Goal: Information Seeking & Learning: Learn about a topic

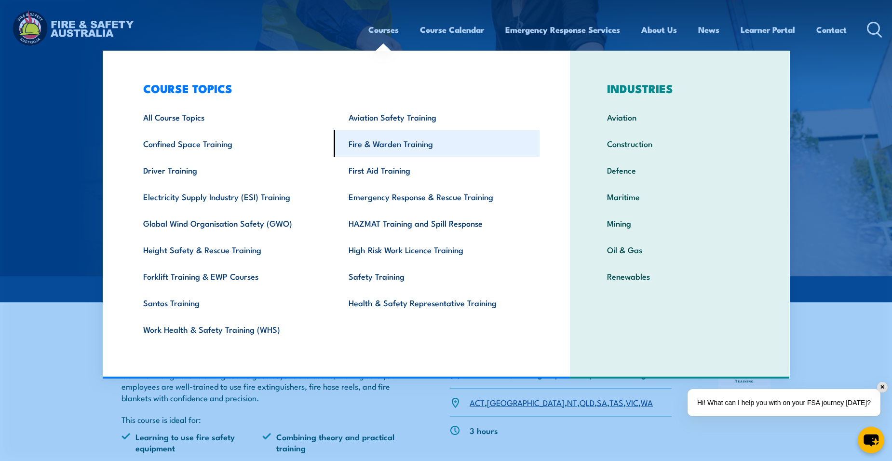
click at [384, 138] on link "Fire & Warden Training" at bounding box center [437, 143] width 206 height 27
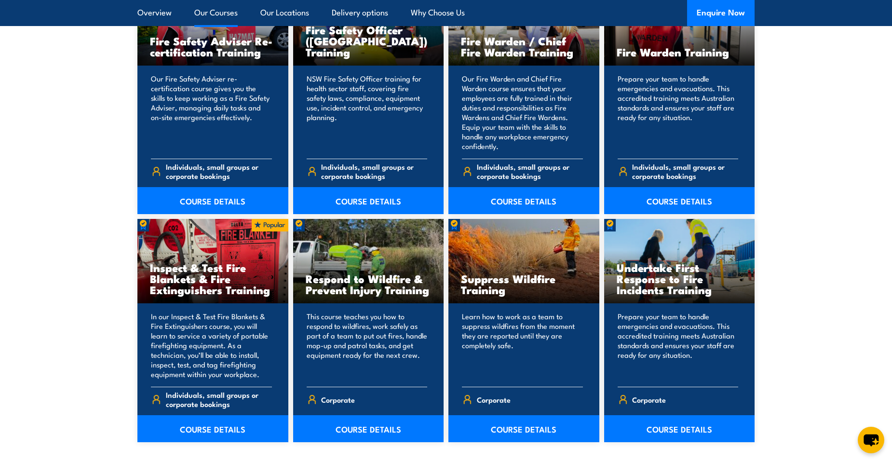
scroll to position [1350, 0]
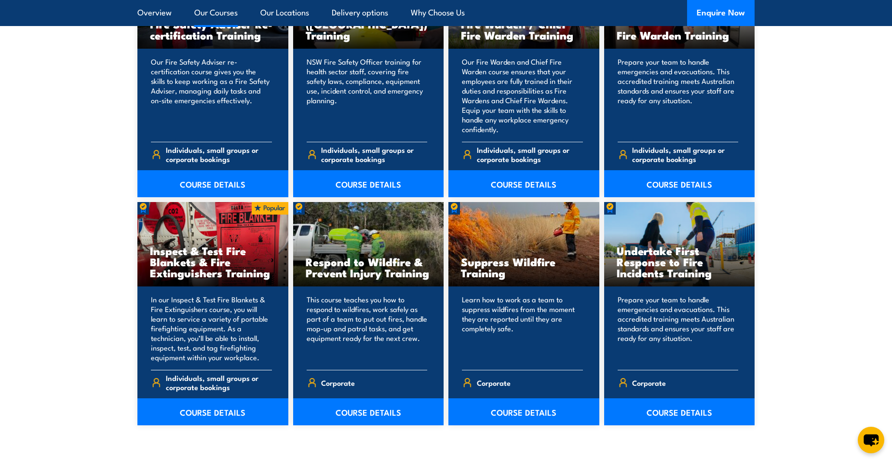
drag, startPoint x: 223, startPoint y: 330, endPoint x: 215, endPoint y: 299, distance: 32.4
click at [222, 327] on p "In our Inspect & Test Fire Blankets & Fire Extinguishers course, you will learn…" at bounding box center [211, 328] width 121 height 67
click at [227, 411] on link "COURSE DETAILS" at bounding box center [212, 411] width 151 height 27
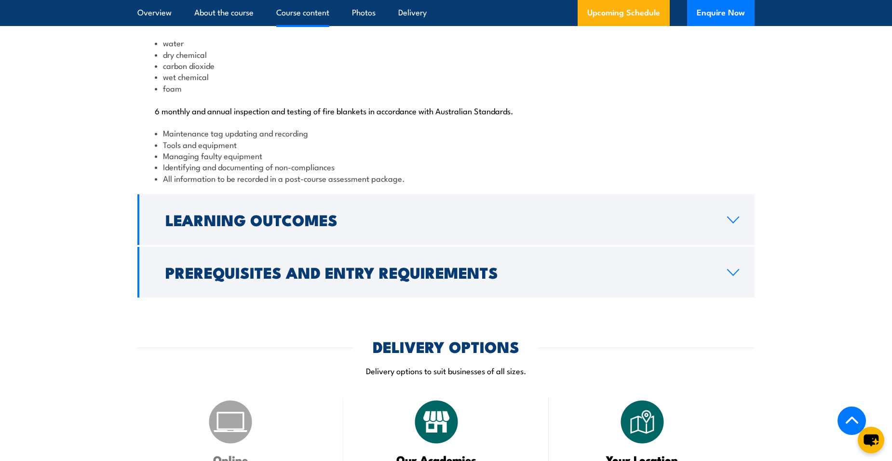
scroll to position [1109, 0]
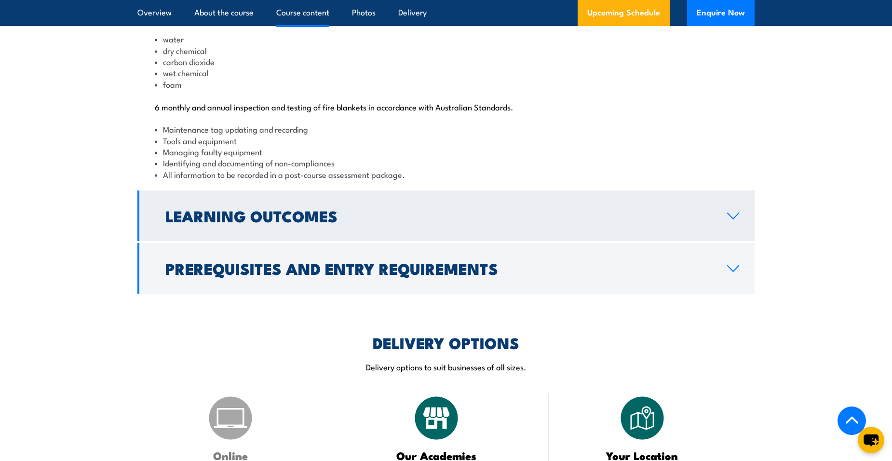
click at [593, 222] on h2 "Learning Outcomes" at bounding box center [438, 215] width 546 height 13
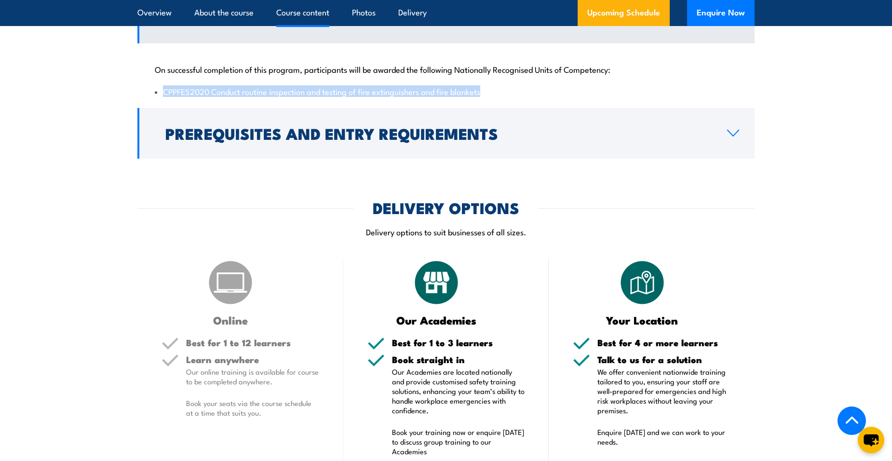
drag, startPoint x: 485, startPoint y: 126, endPoint x: 160, endPoint y: 128, distance: 325.4
click at [160, 97] on li "CPPFES2020 Conduct routine inspection and testing of fire extinguishers and fir…" at bounding box center [446, 91] width 582 height 11
copy li "CPPFES2020 Conduct routine inspection and testing of fire extinguishers and fir…"
click at [571, 309] on div "Your Location Best for 4 or more learners Talk to us for a solution We offer co…" at bounding box center [652, 401] width 206 height 286
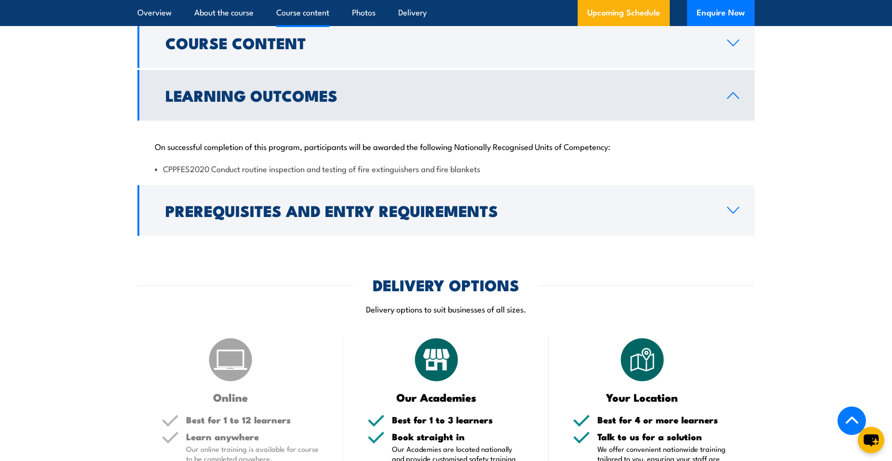
scroll to position [1061, 0]
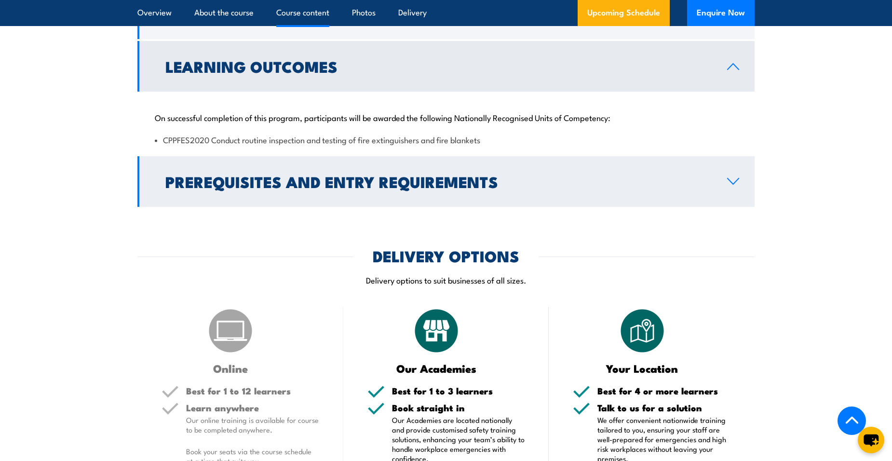
click at [549, 188] on h2 "Prerequisites and Entry Requirements" at bounding box center [438, 181] width 546 height 13
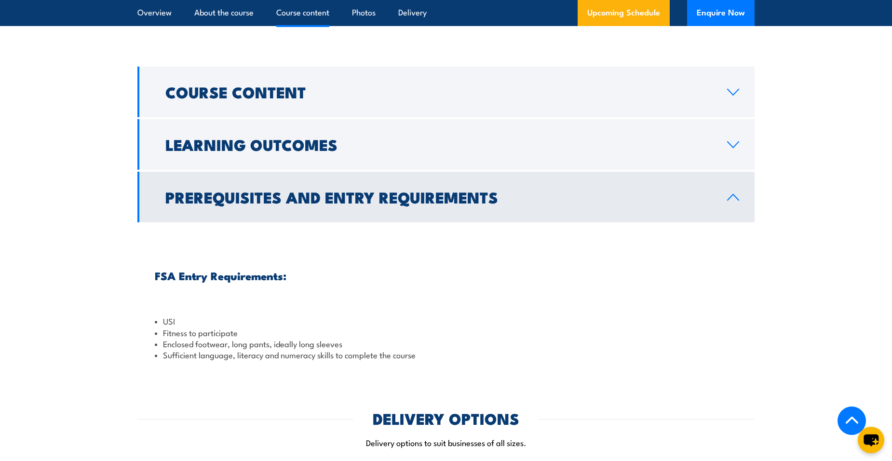
scroll to position [964, 0]
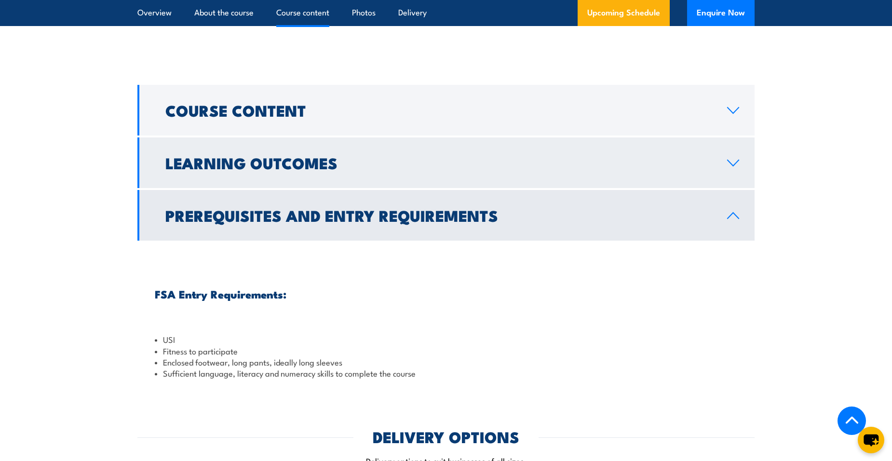
click at [732, 167] on icon at bounding box center [733, 163] width 13 height 8
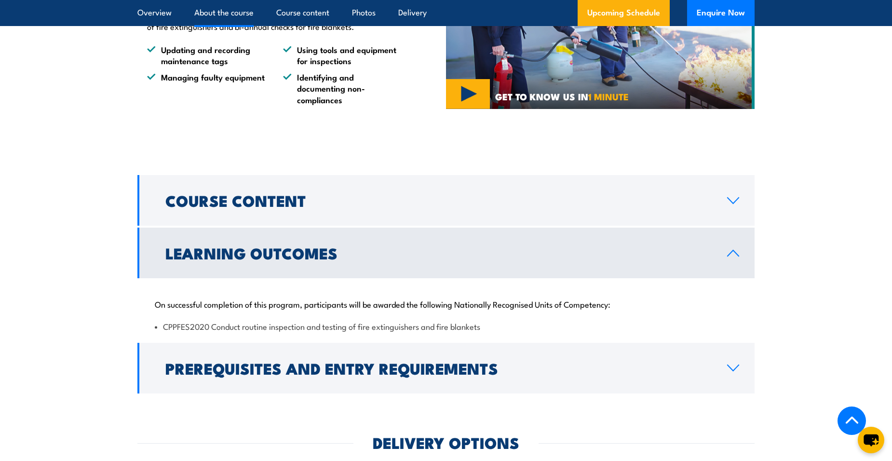
scroll to position [868, 0]
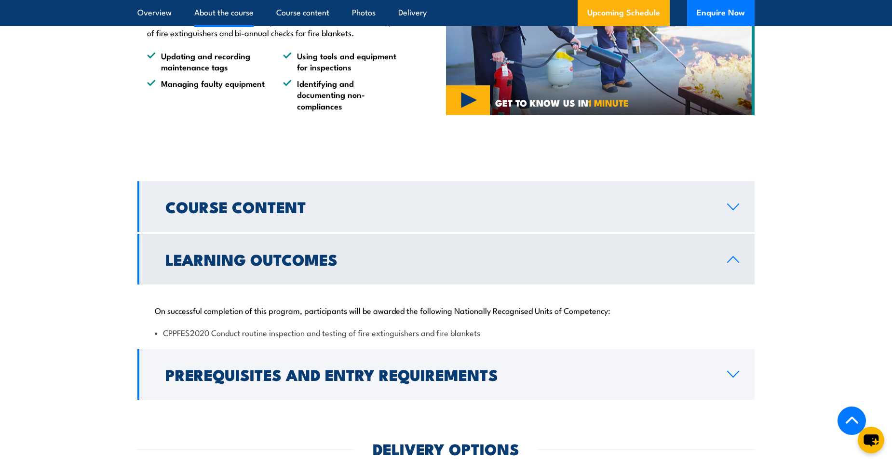
click at [735, 210] on icon at bounding box center [733, 207] width 11 height 6
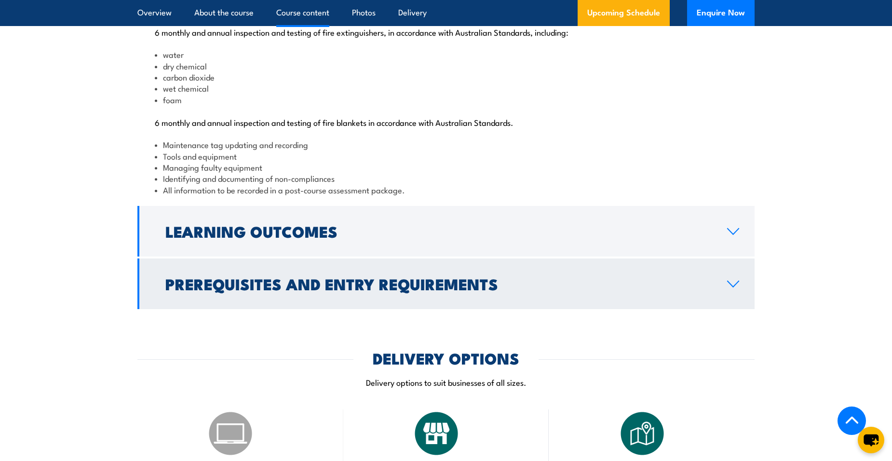
scroll to position [1157, 0]
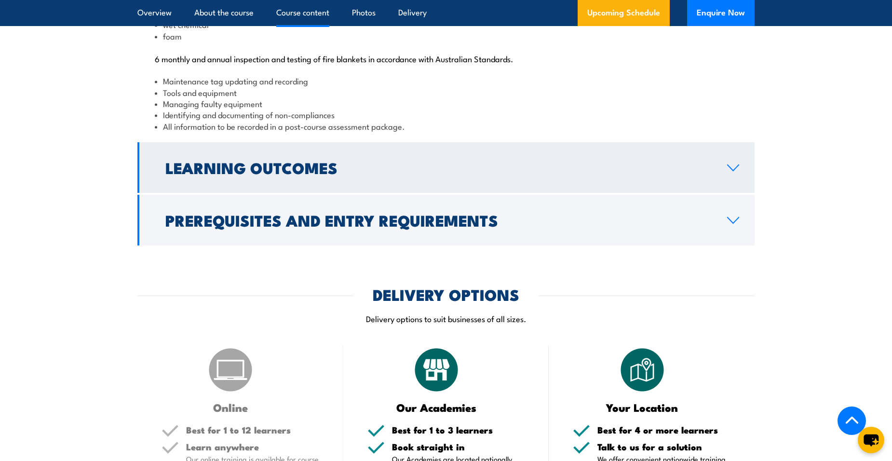
click at [743, 193] on link "Learning Outcomes" at bounding box center [445, 167] width 617 height 51
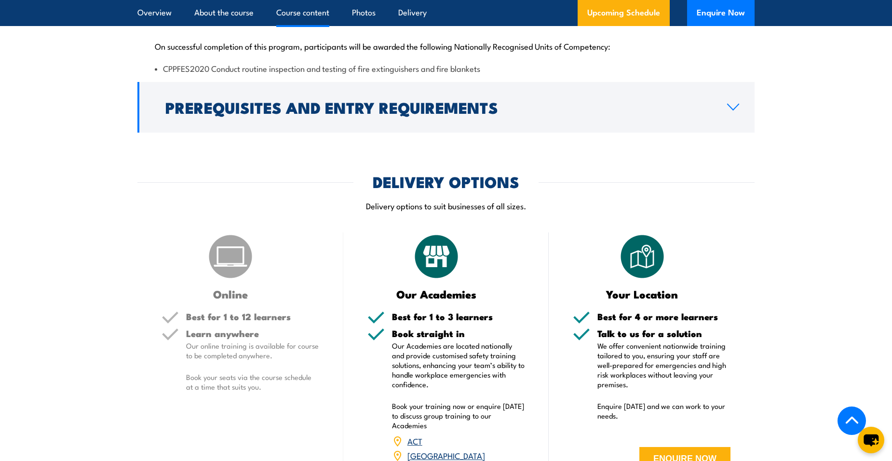
scroll to position [1140, 0]
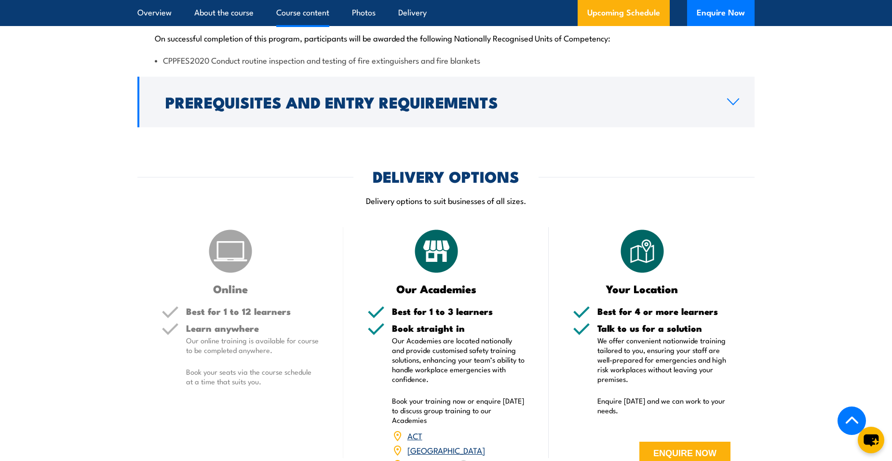
click at [485, 66] on li "CPPFES2020 Conduct routine inspection and testing of fire extinguishers and fir…" at bounding box center [446, 59] width 582 height 11
drag, startPoint x: 481, startPoint y: 94, endPoint x: 385, endPoint y: 86, distance: 96.2
click at [385, 74] on div "On successful completion of this program, participants will be awarded the foll…" at bounding box center [445, 43] width 617 height 62
drag, startPoint x: 385, startPoint y: 86, endPoint x: 487, endPoint y: 96, distance: 102.2
click at [487, 66] on li "CPPFES2020 Conduct routine inspection and testing of fire extinguishers and fir…" at bounding box center [446, 59] width 582 height 11
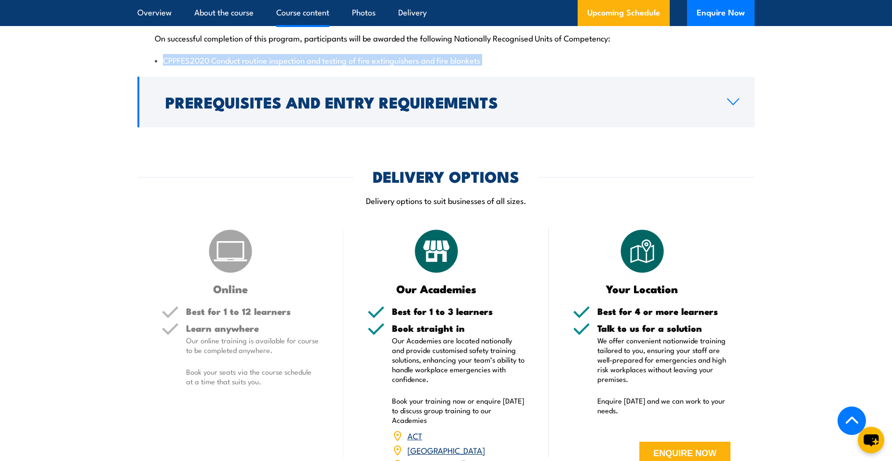
drag, startPoint x: 487, startPoint y: 95, endPoint x: 166, endPoint y: 93, distance: 321.1
click at [166, 66] on li "CPPFES2020 Conduct routine inspection and testing of fire extinguishers and fir…" at bounding box center [446, 59] width 582 height 11
copy div "CPPFES2020 Conduct routine inspection and testing of fire extinguishers and fir…"
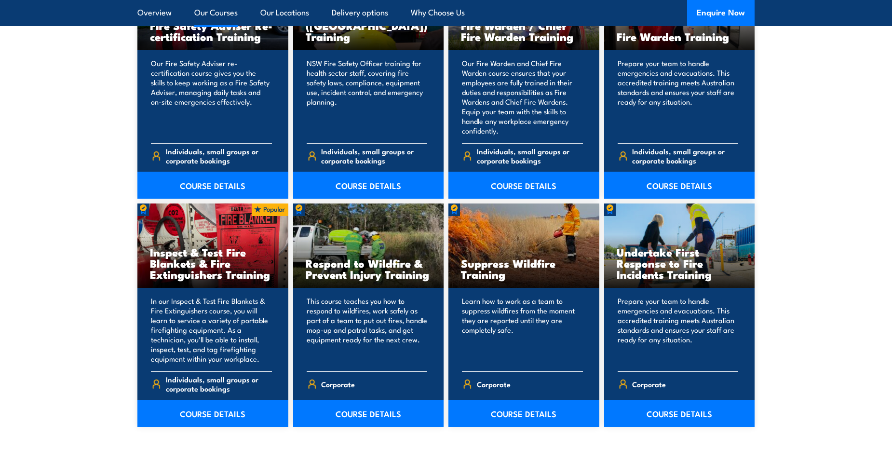
scroll to position [1350, 0]
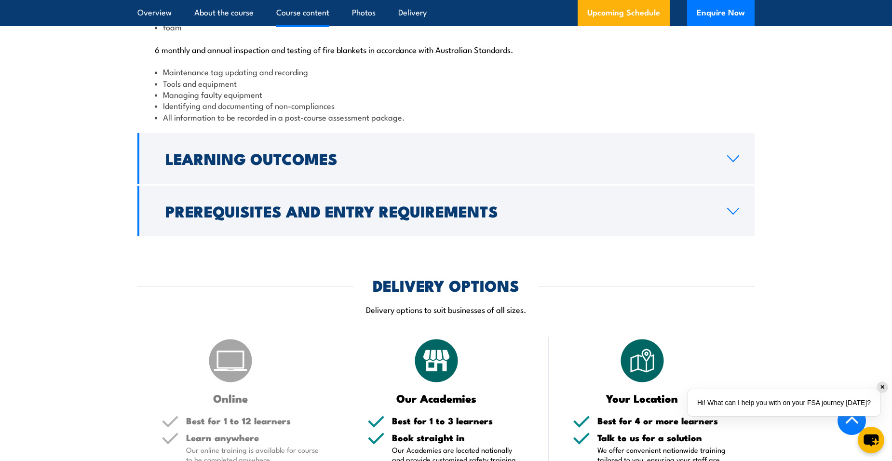
scroll to position [1109, 0]
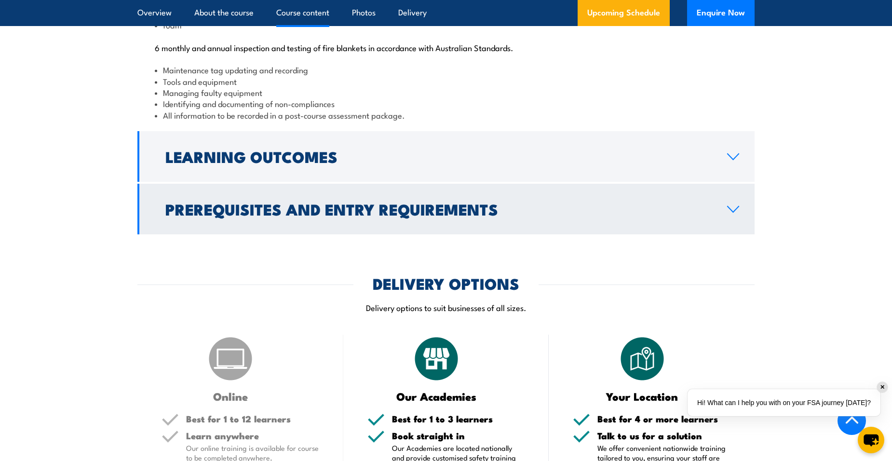
click at [736, 212] on icon at bounding box center [733, 209] width 11 height 6
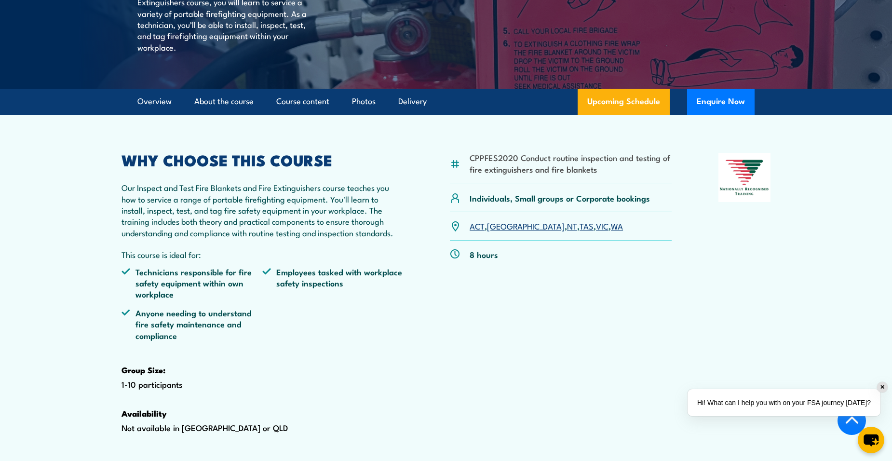
scroll to position [220, 0]
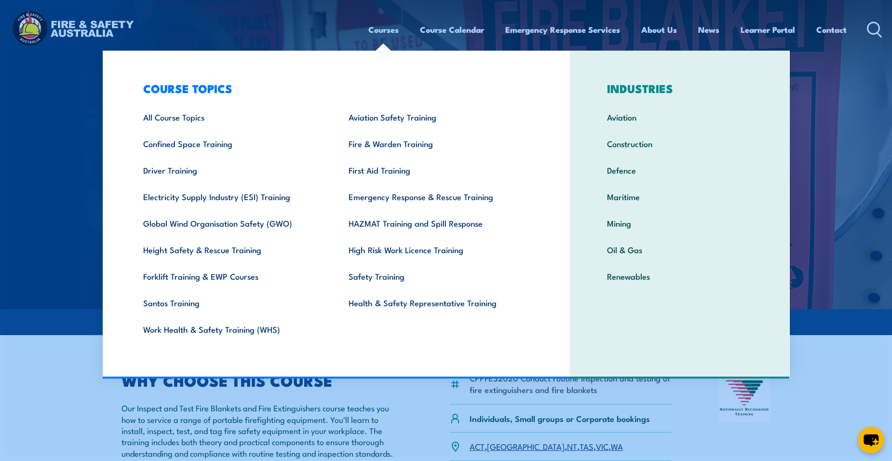
click at [384, 30] on link "Courses" at bounding box center [383, 30] width 30 height 26
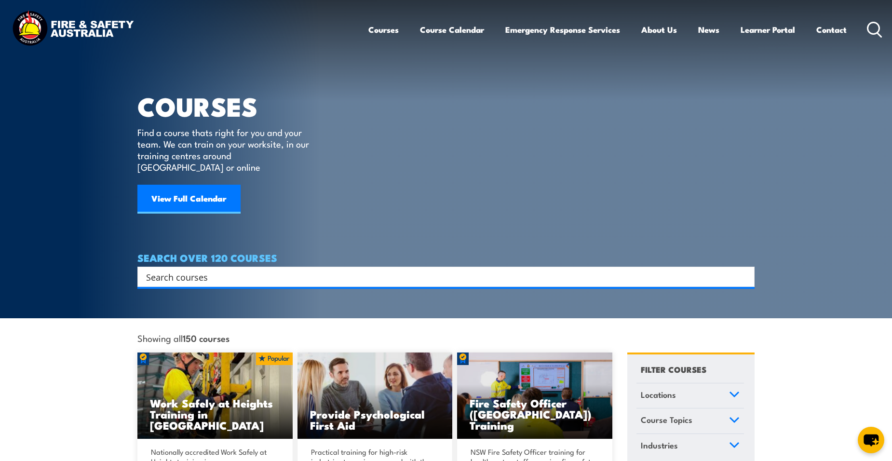
click at [384, 30] on link "Courses" at bounding box center [383, 30] width 30 height 26
click at [199, 269] on input "Search input" at bounding box center [439, 276] width 587 height 14
click at [146, 269] on input "harness" at bounding box center [433, 276] width 574 height 14
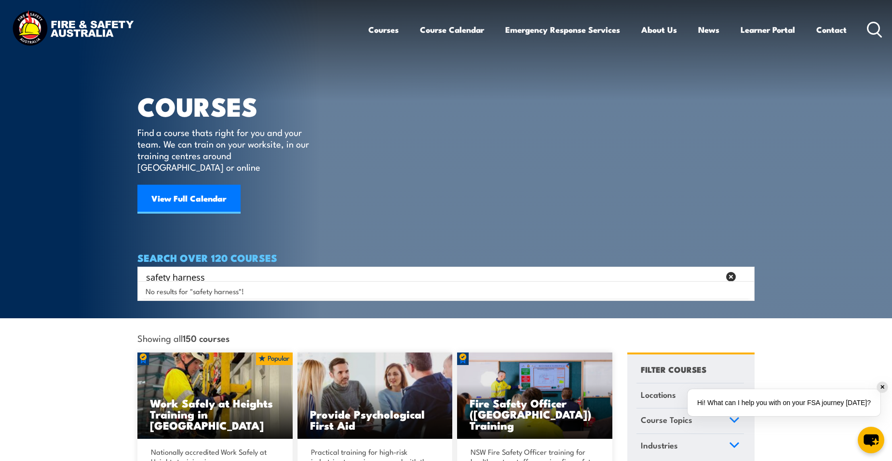
click at [249, 269] on input "safety harness" at bounding box center [433, 276] width 574 height 14
type input "safety harness inspection"
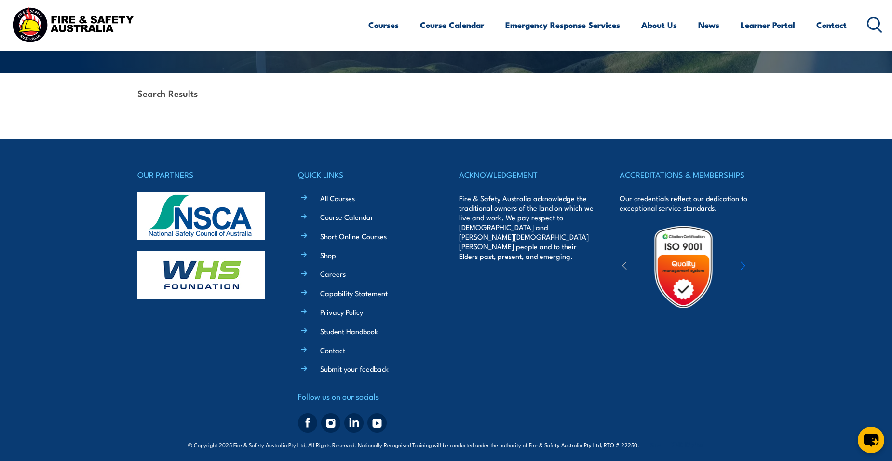
scroll to position [207, 0]
